Goal: Task Accomplishment & Management: Use online tool/utility

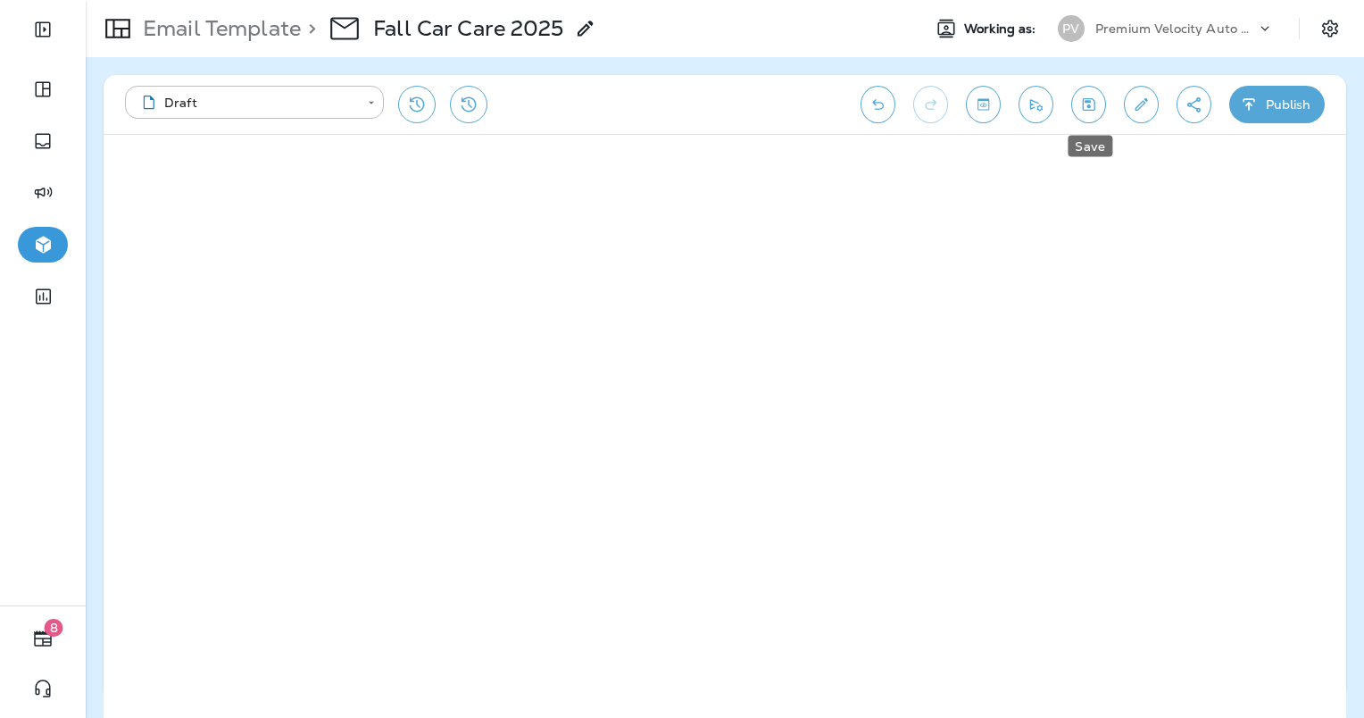
click at [1092, 108] on icon "Save" at bounding box center [1088, 105] width 19 height 18
click at [1145, 104] on icon "Edit details" at bounding box center [1141, 105] width 19 height 18
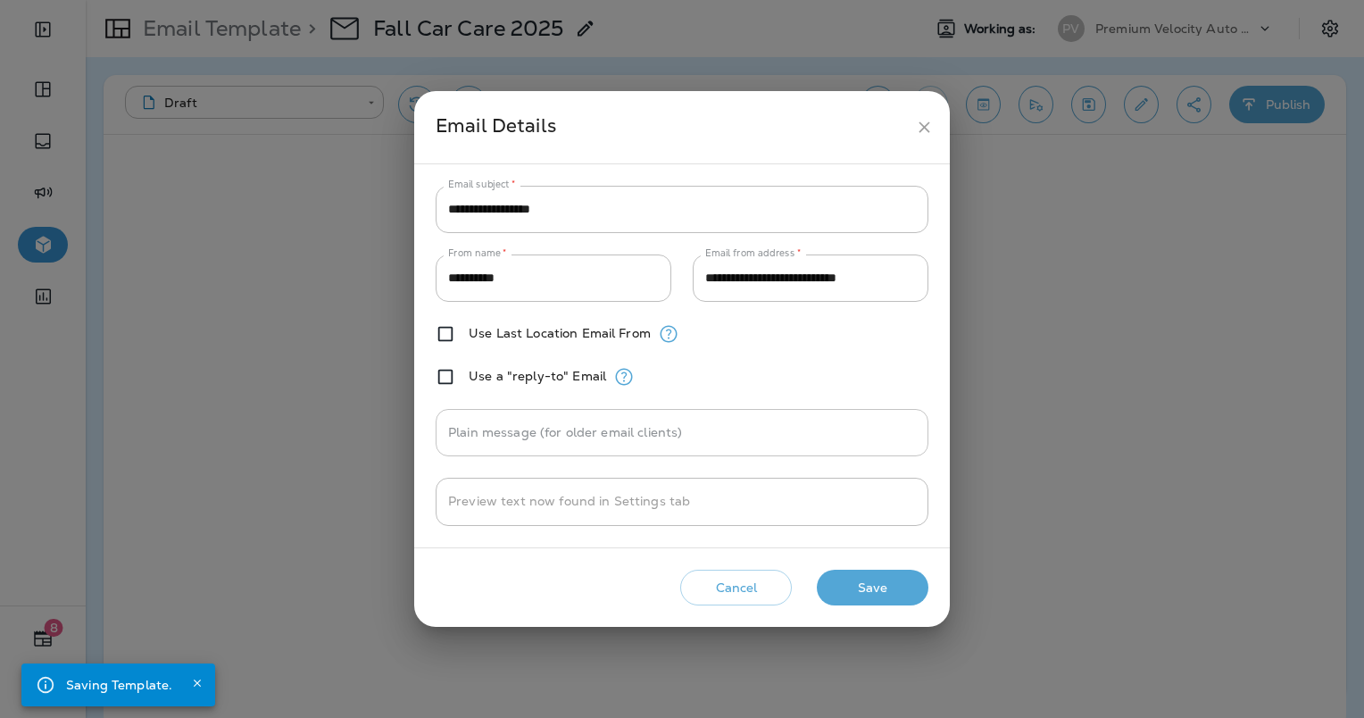
drag, startPoint x: 664, startPoint y: 428, endPoint x: 669, endPoint y: 439, distance: 11.6
click at [665, 428] on input "Plain message (for older email clients)" at bounding box center [682, 432] width 493 height 47
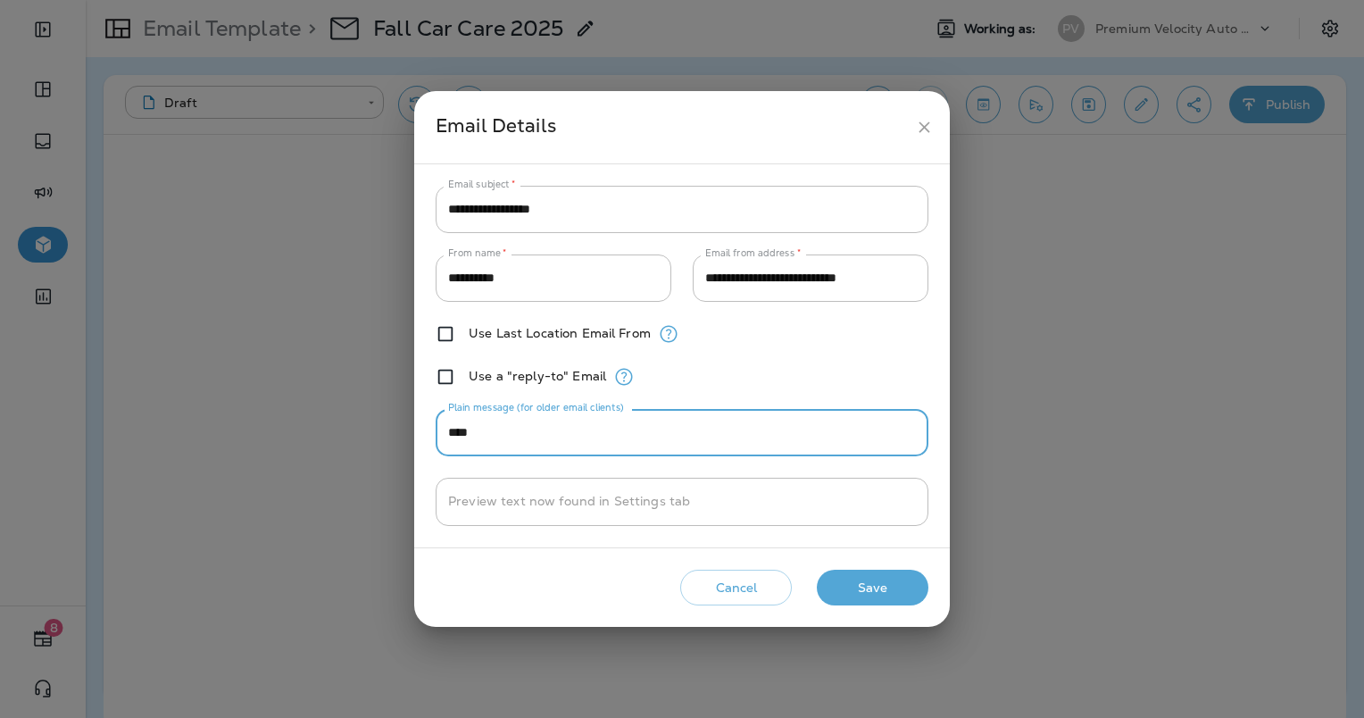
type input "****"
drag, startPoint x: 893, startPoint y: 593, endPoint x: 396, endPoint y: 685, distance: 505.7
click at [891, 593] on button "Save" at bounding box center [873, 587] width 112 height 37
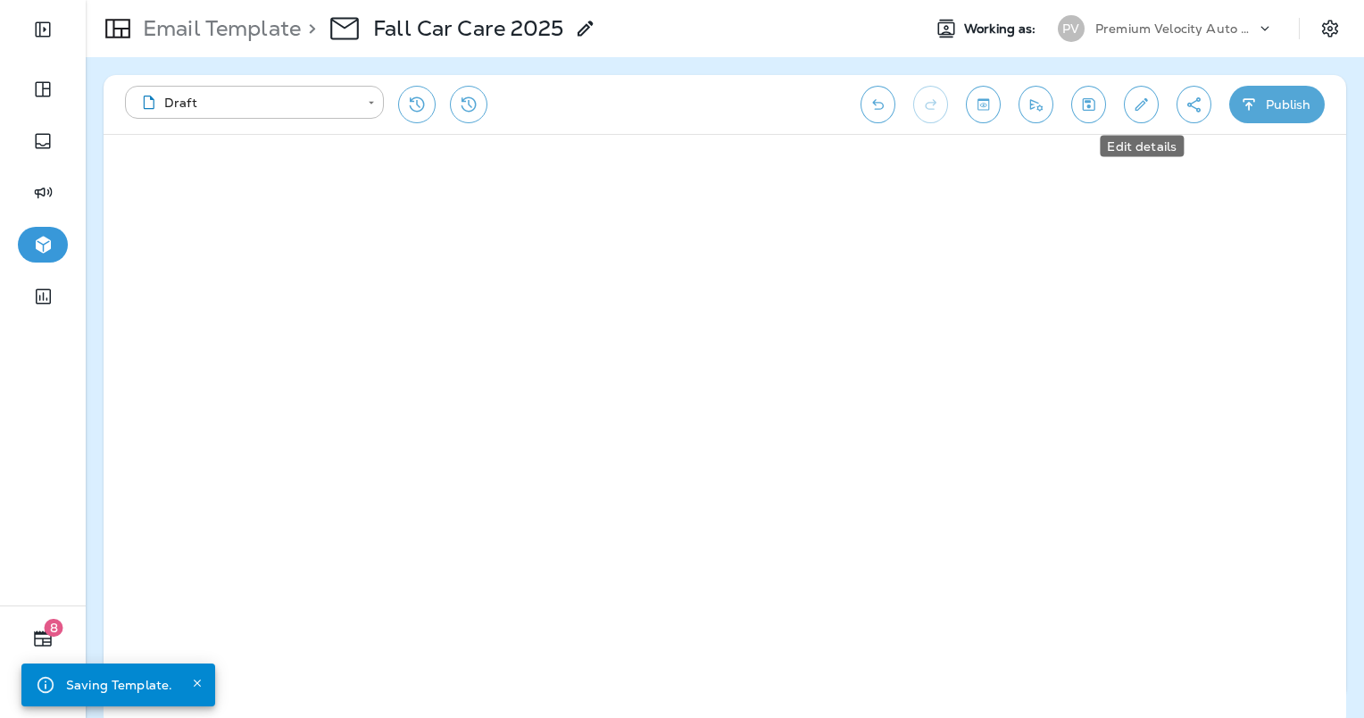
click at [1146, 101] on icon "Edit details" at bounding box center [1141, 104] width 12 height 12
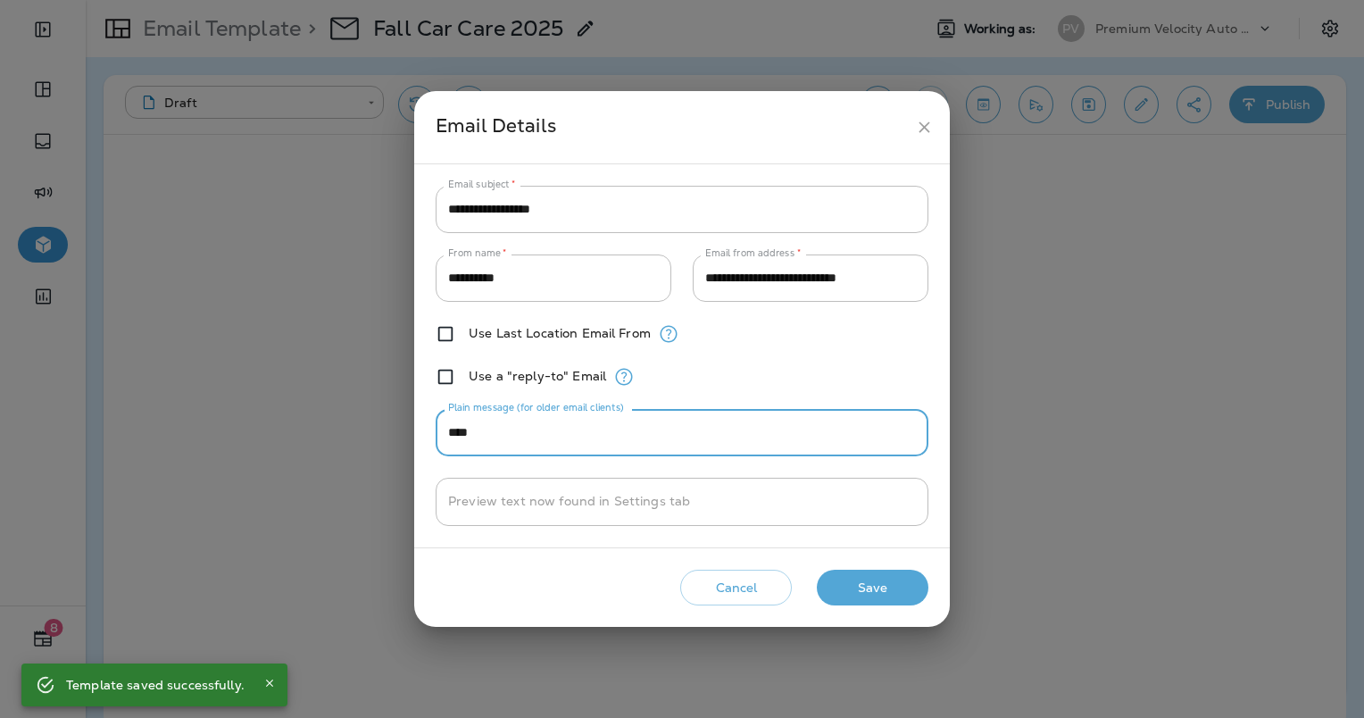
drag, startPoint x: 494, startPoint y: 432, endPoint x: 373, endPoint y: 436, distance: 120.5
click at [373, 436] on div "**********" at bounding box center [682, 359] width 1364 height 718
click at [900, 595] on button "Save" at bounding box center [873, 587] width 112 height 37
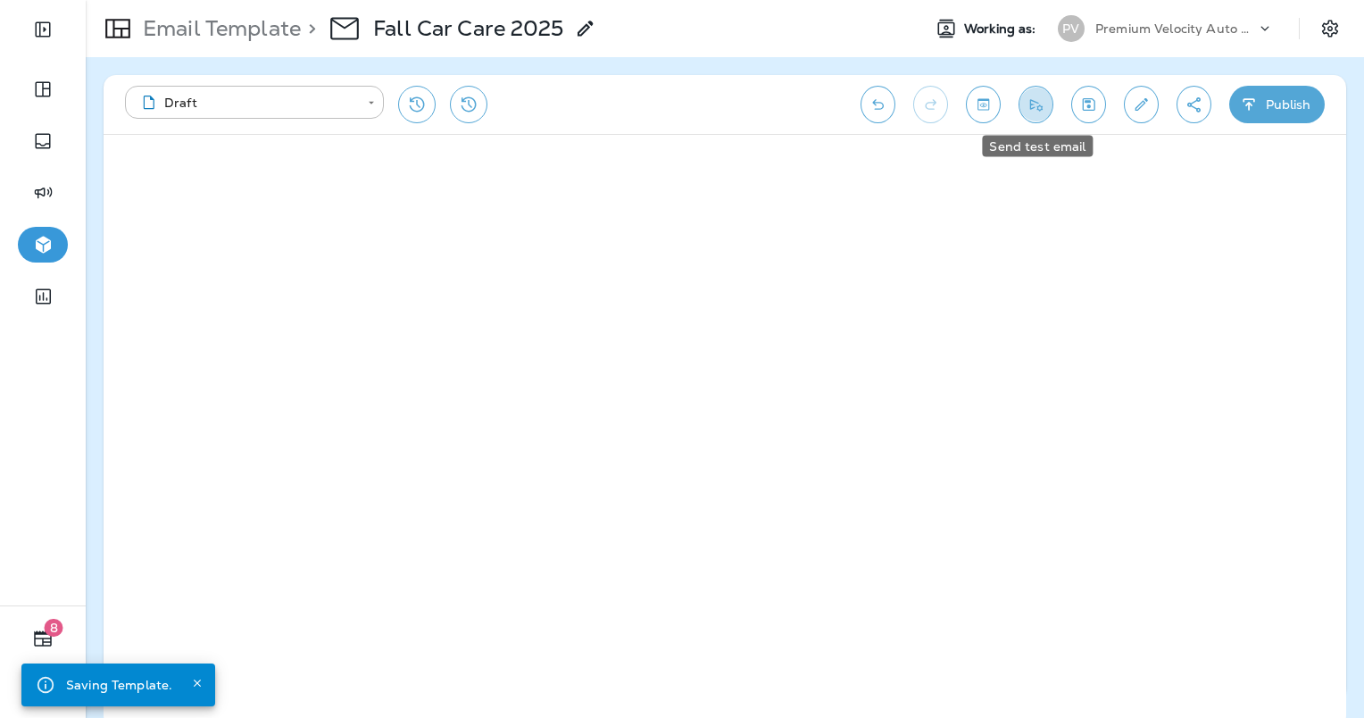
click at [1042, 103] on icon "Send test email" at bounding box center [1035, 105] width 19 height 18
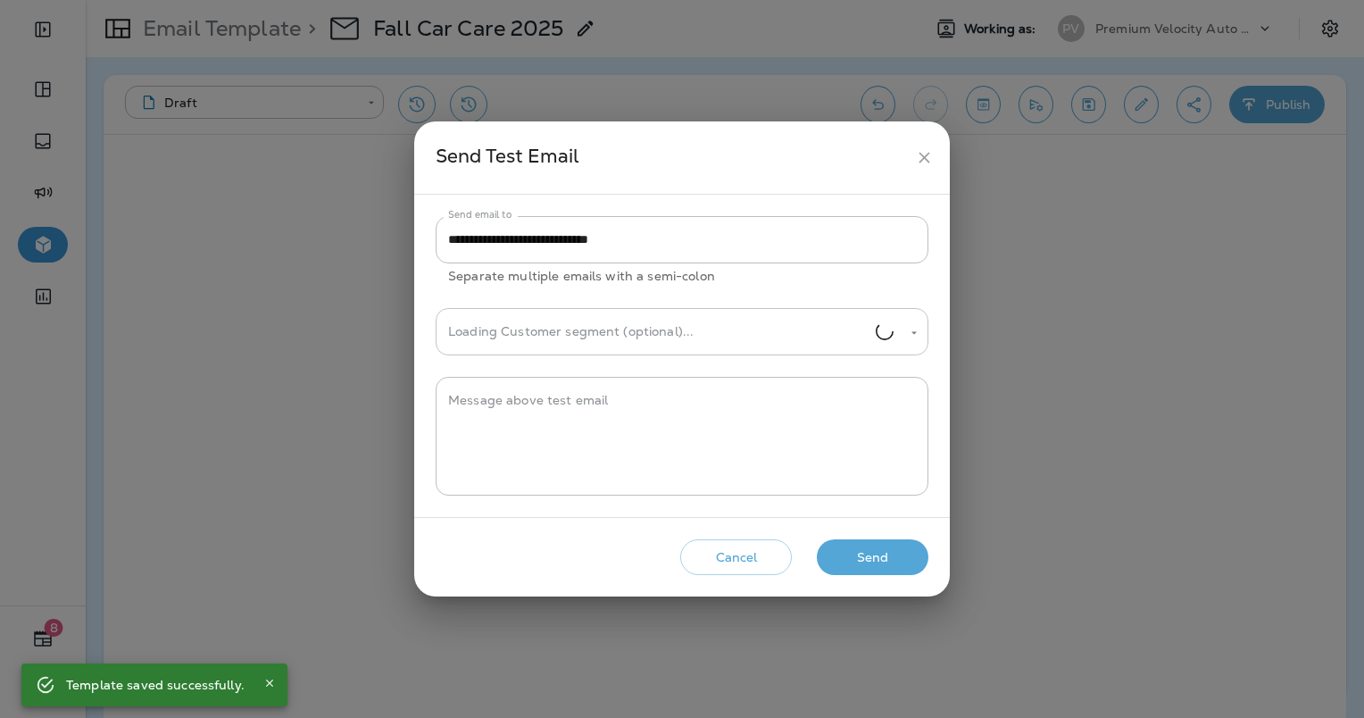
click at [651, 327] on input "Loading Customer segment (optional)..." at bounding box center [660, 331] width 432 height 31
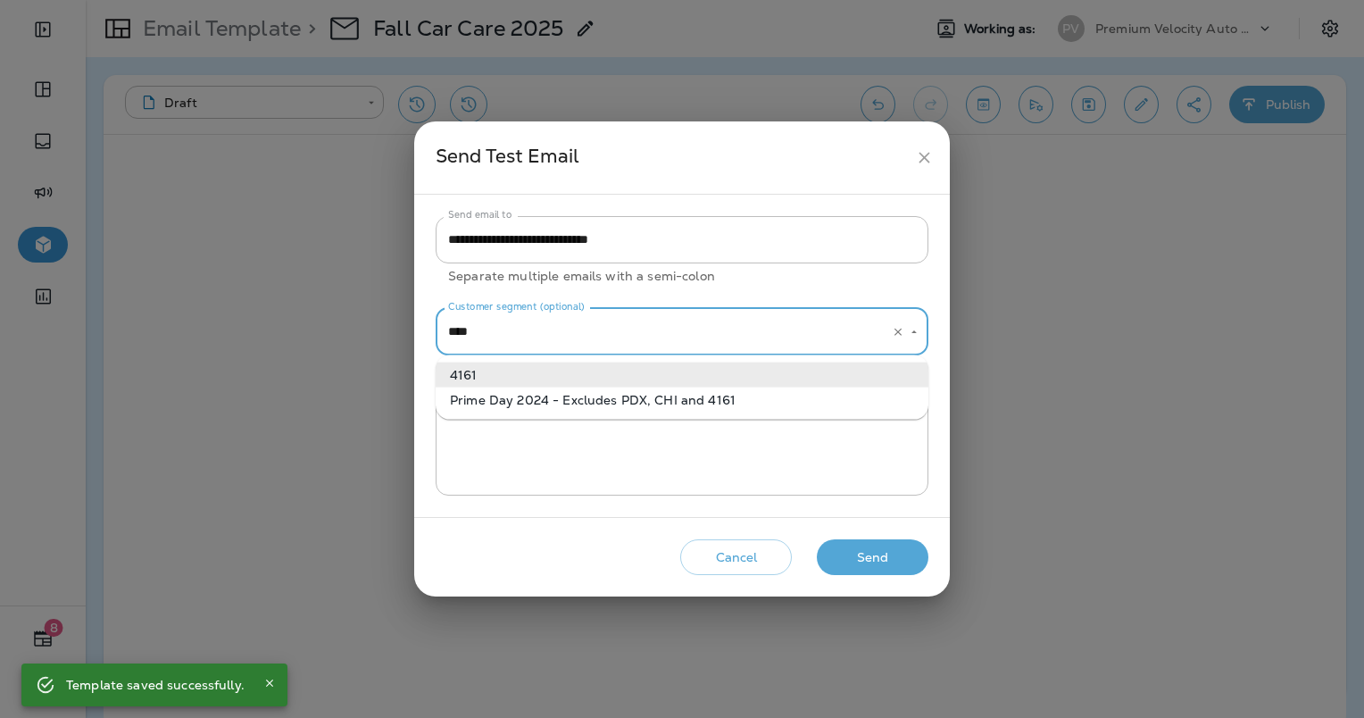
click at [714, 362] on li "4161" at bounding box center [682, 374] width 493 height 25
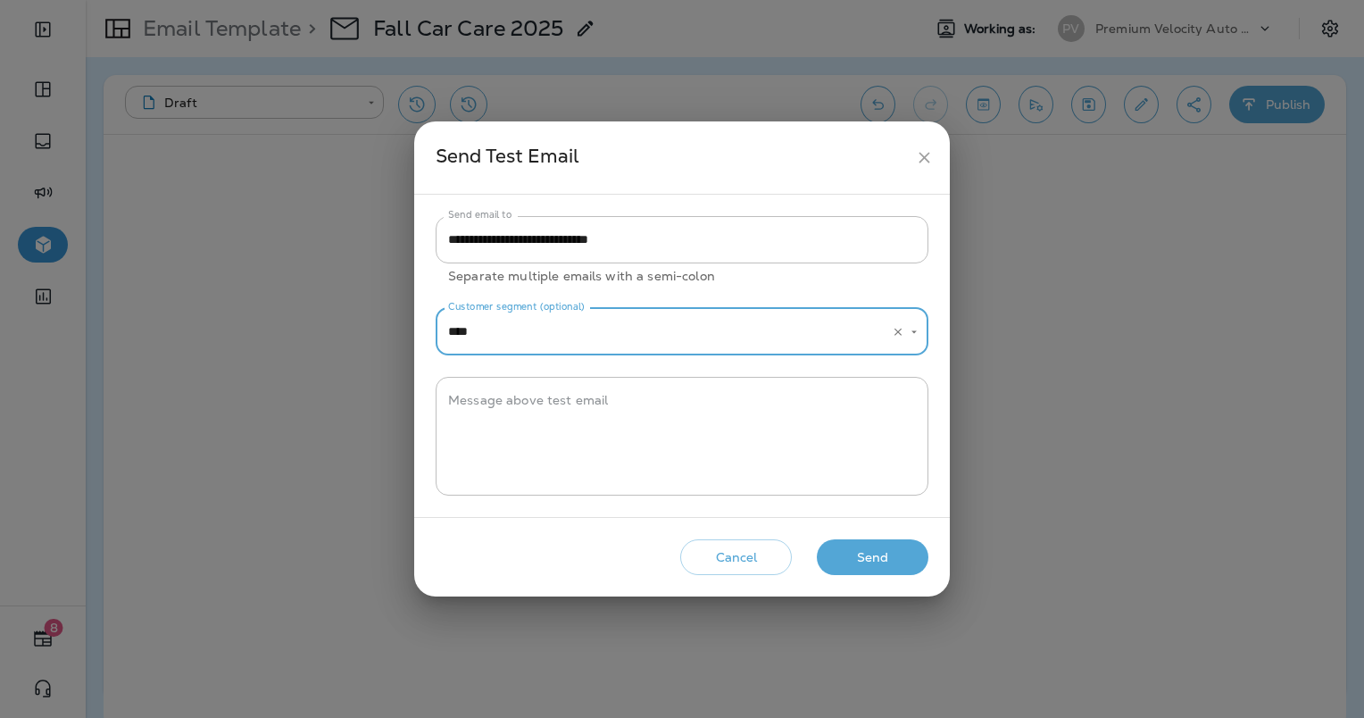
type input "****"
click at [891, 555] on button "Send" at bounding box center [873, 557] width 112 height 37
